Goal: Browse casually

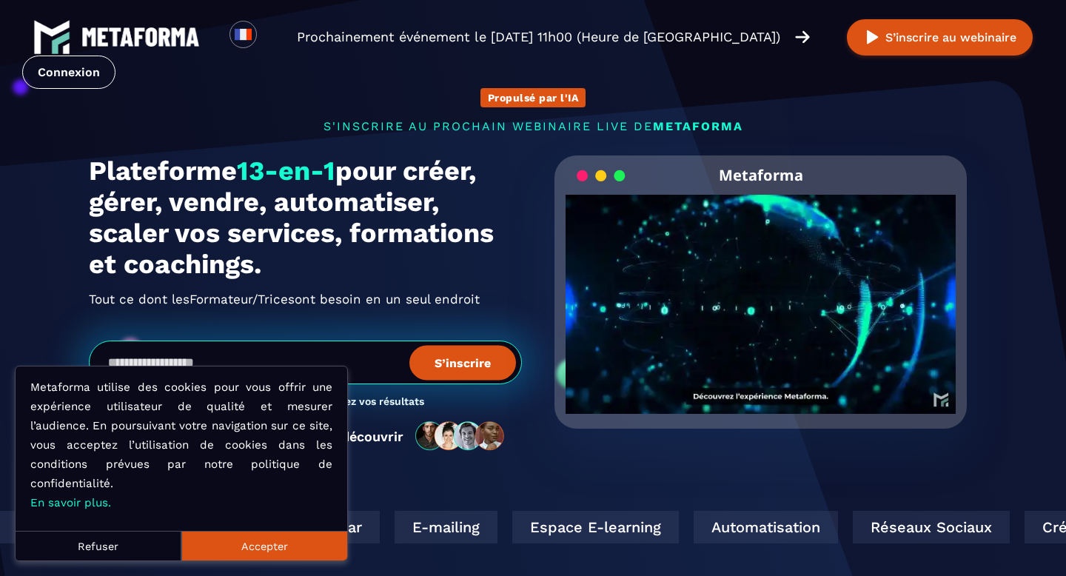
click at [267, 548] on button "Accepter" at bounding box center [264, 546] width 166 height 30
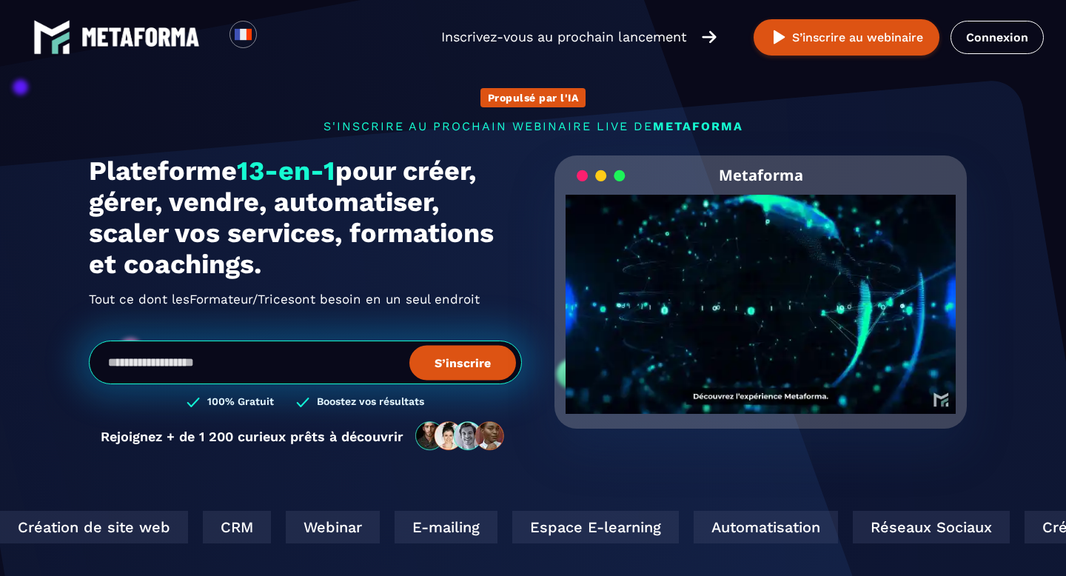
click at [761, 297] on video "Your browser does not support the video tag." at bounding box center [761, 292] width 390 height 195
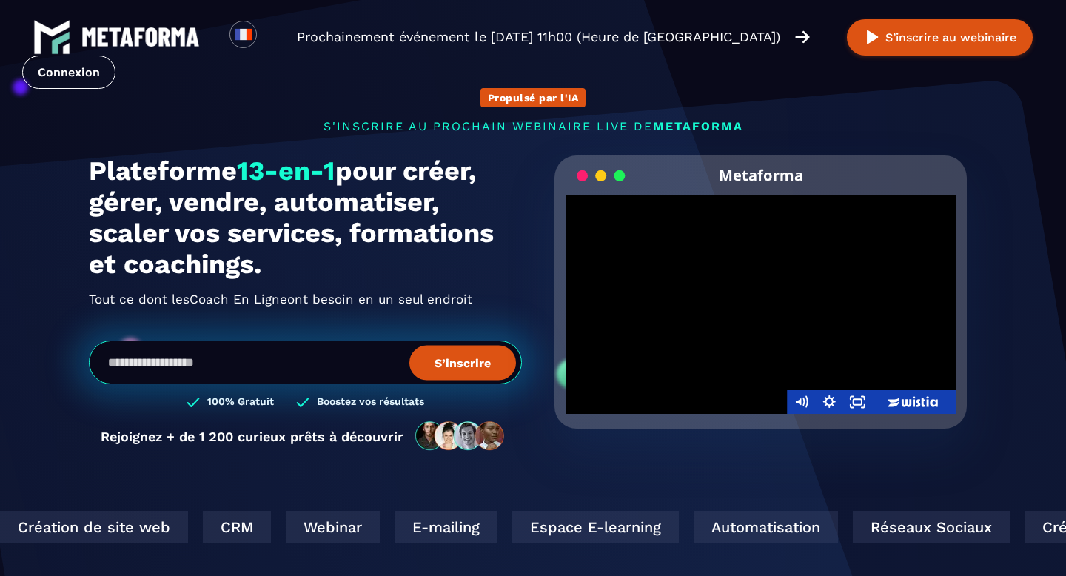
click at [727, 321] on div at bounding box center [761, 304] width 390 height 219
click at [758, 276] on div at bounding box center [761, 304] width 390 height 219
